Goal: Task Accomplishment & Management: Complete application form

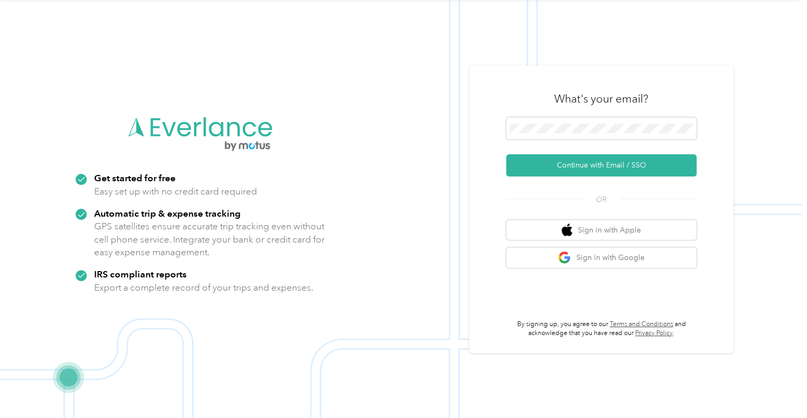
scroll to position [34, 0]
click at [594, 251] on button "Sign in with Google" at bounding box center [601, 257] width 190 height 21
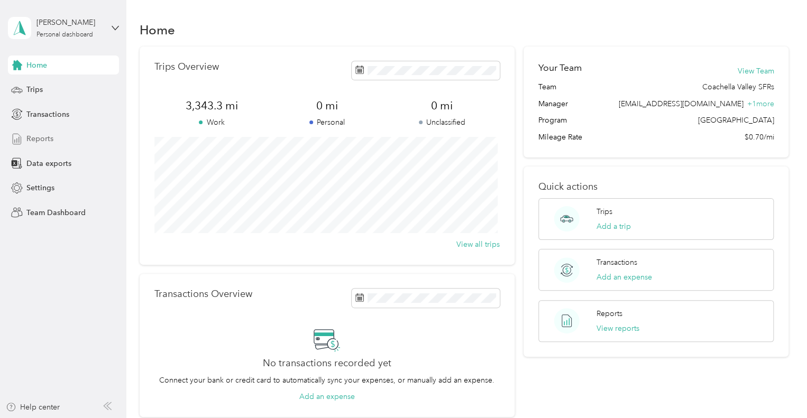
click at [46, 138] on span "Reports" at bounding box center [39, 138] width 27 height 11
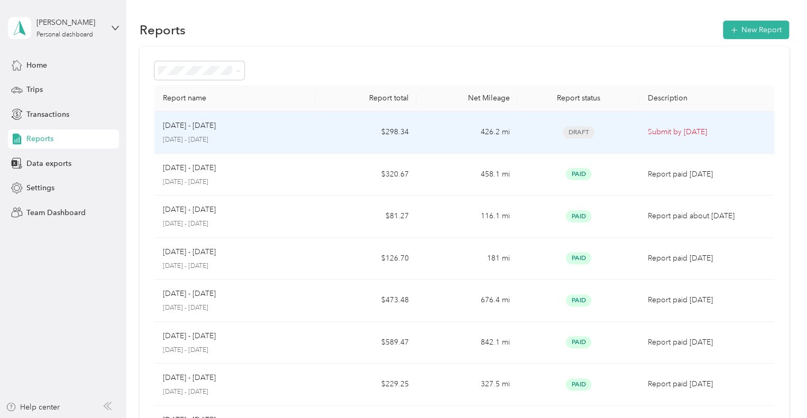
click at [358, 136] on td "$298.34" at bounding box center [366, 133] width 101 height 42
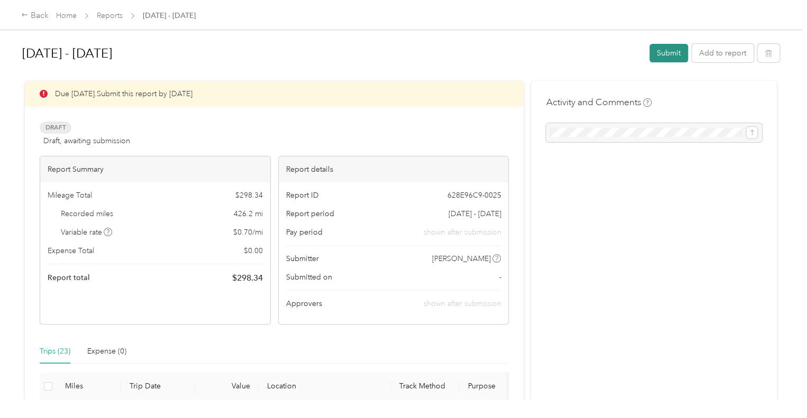
click at [666, 53] on button "Submit" at bounding box center [668, 53] width 39 height 19
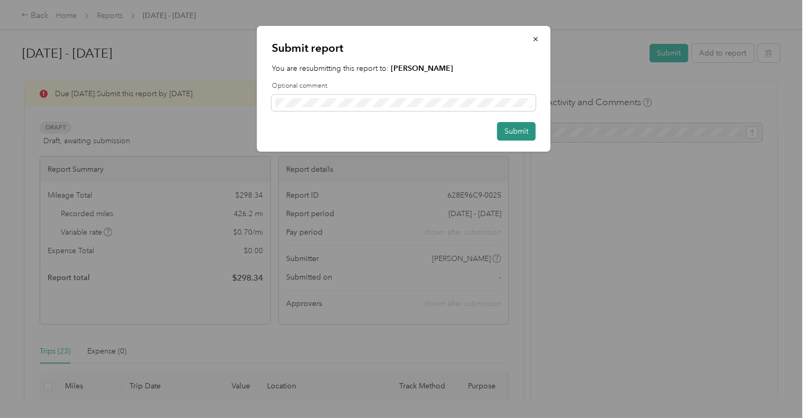
click at [512, 127] on button "Submit" at bounding box center [516, 131] width 39 height 19
